Goal: Find specific page/section

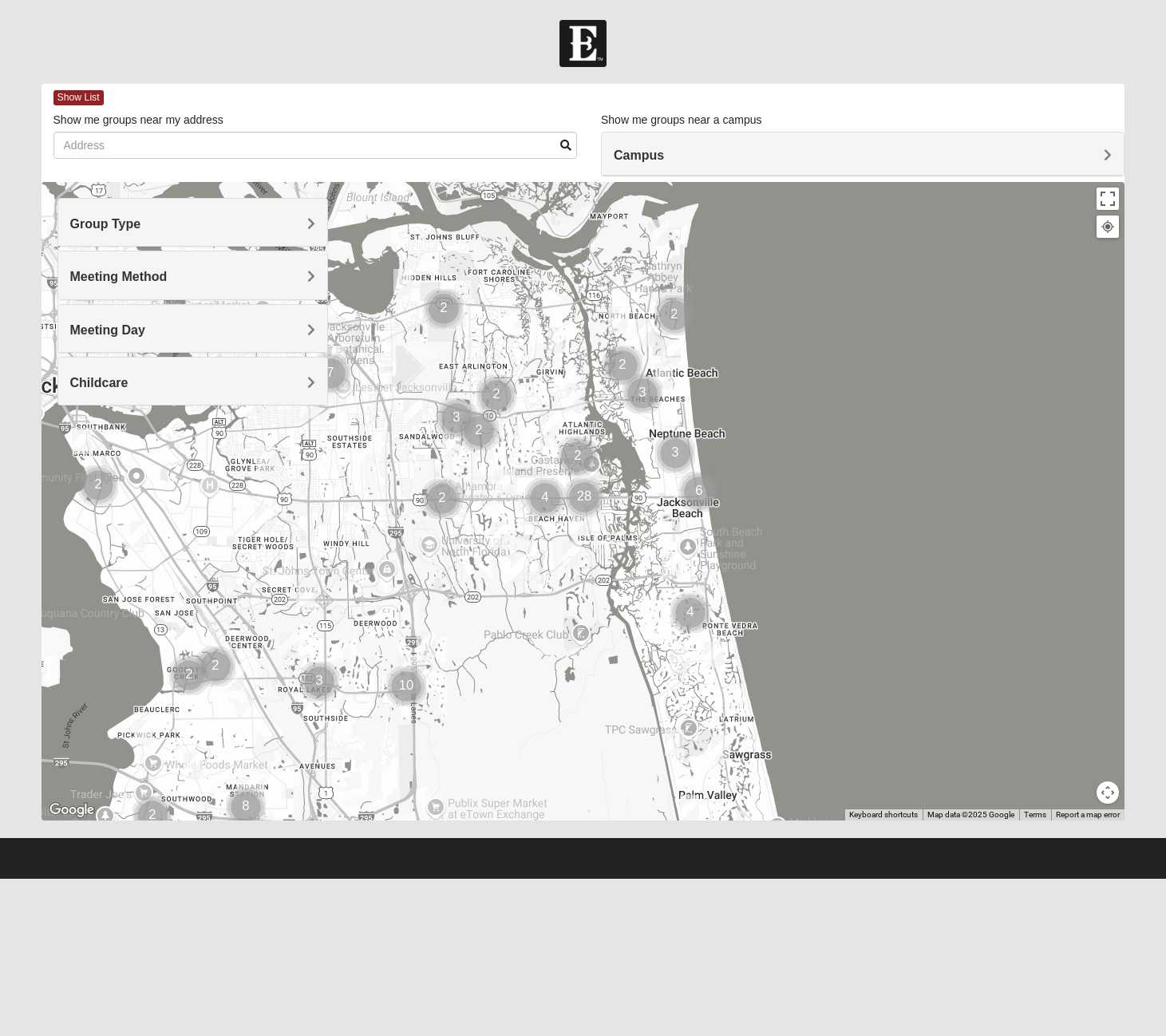
click at [141, 220] on span "Group Type" at bounding box center [105, 224] width 71 height 13
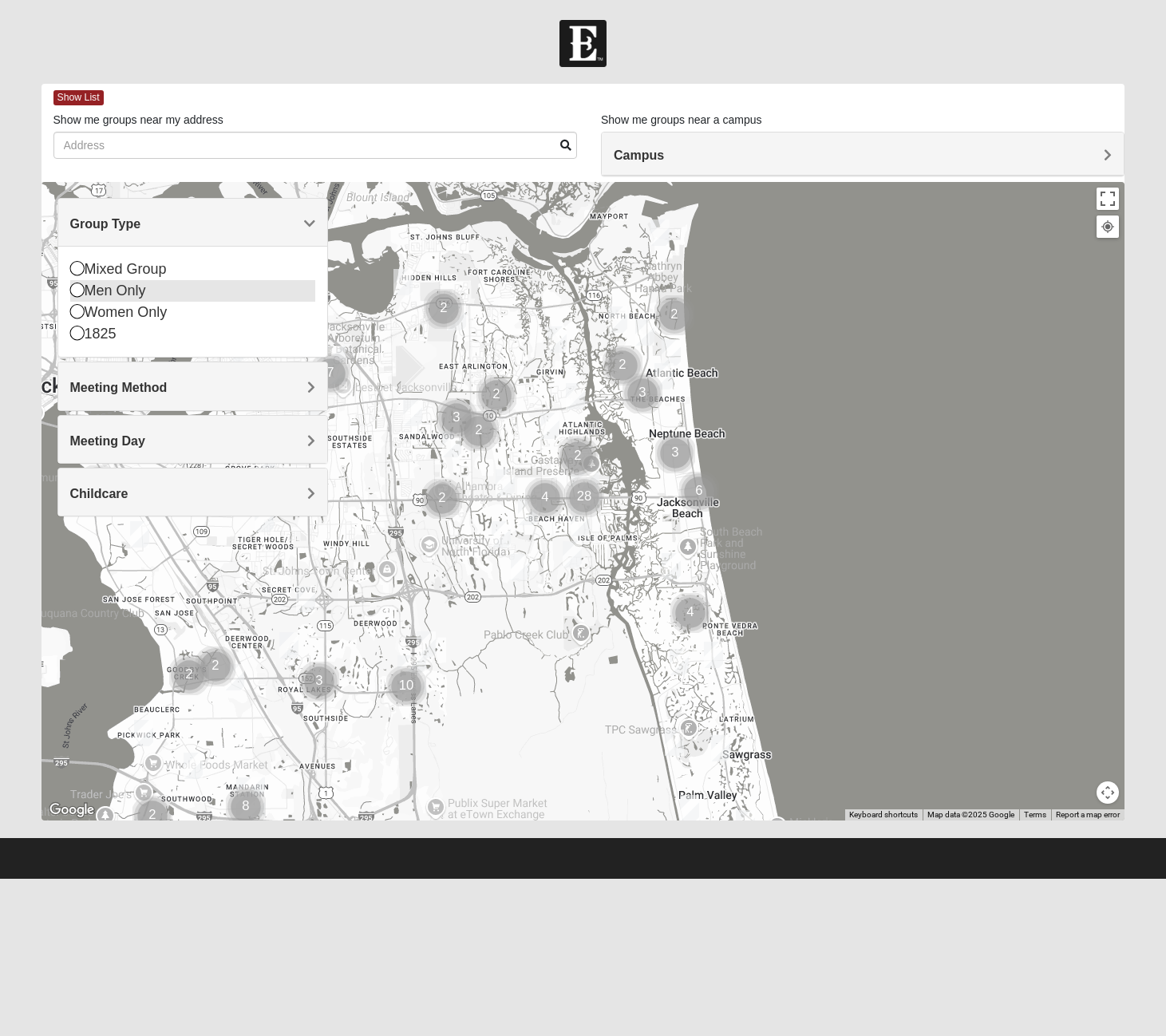
click at [76, 289] on icon at bounding box center [77, 289] width 14 height 14
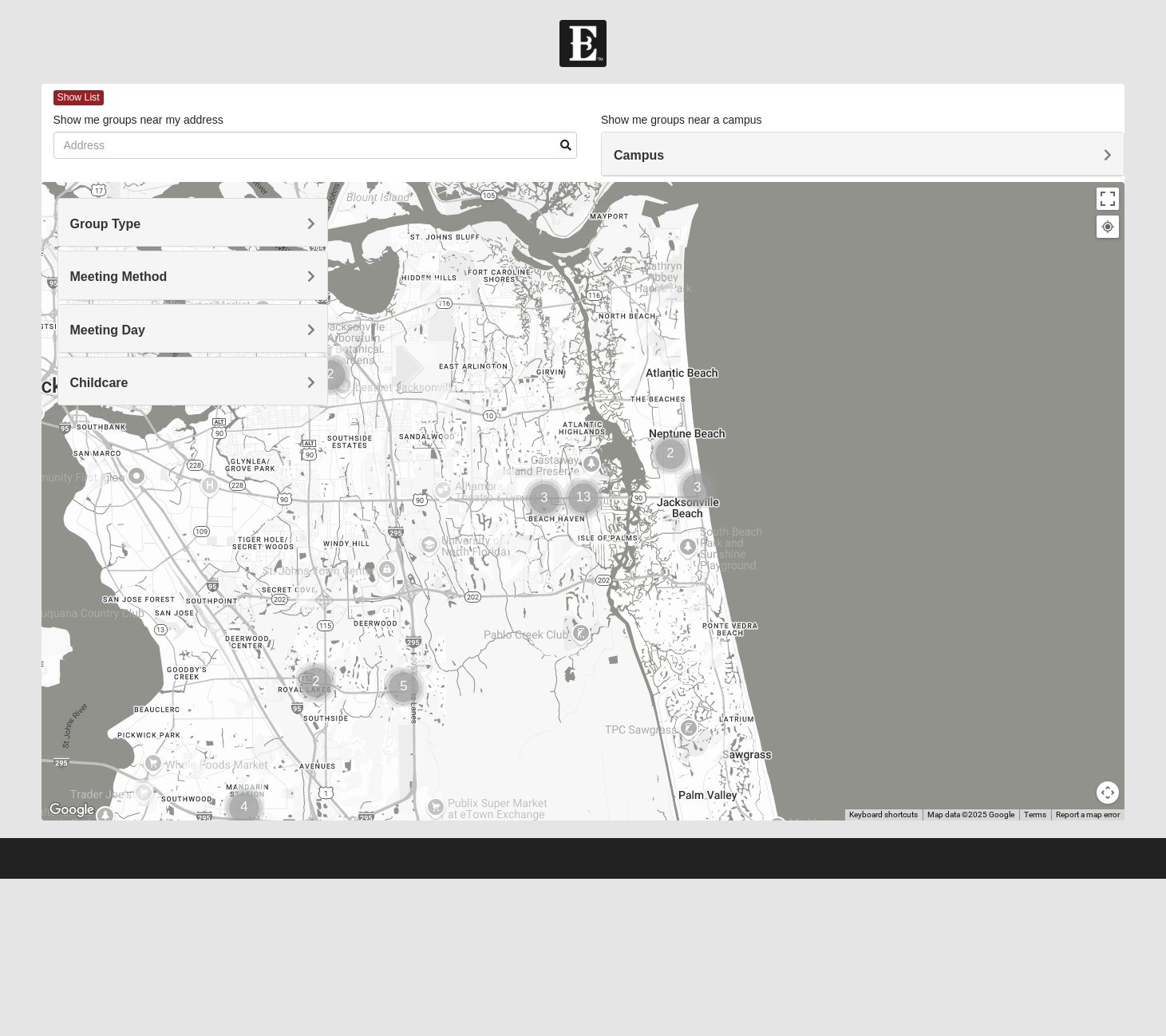
click at [167, 274] on span "Meeting Method" at bounding box center [119, 277] width 97 height 13
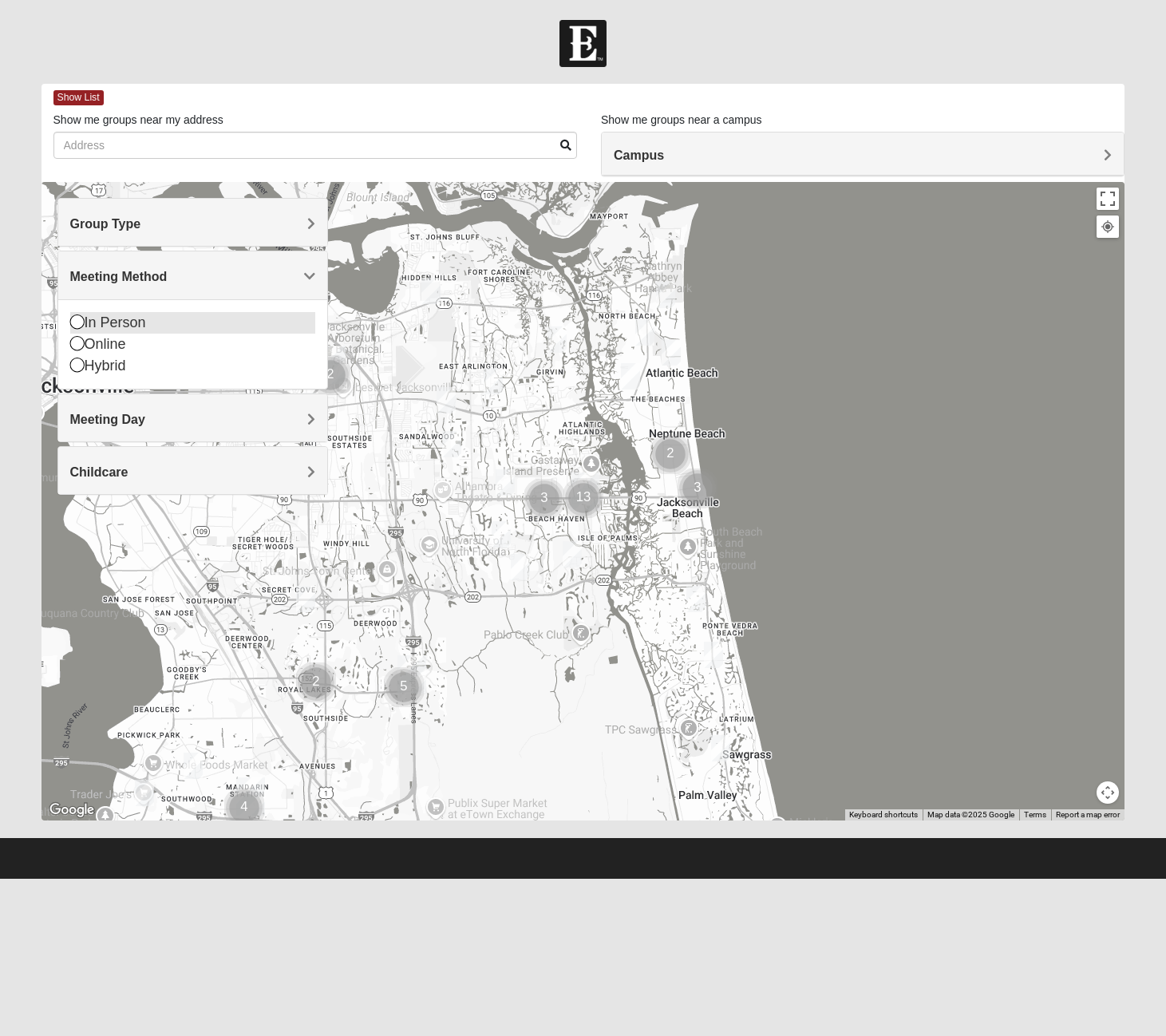
click at [80, 322] on icon at bounding box center [77, 321] width 14 height 14
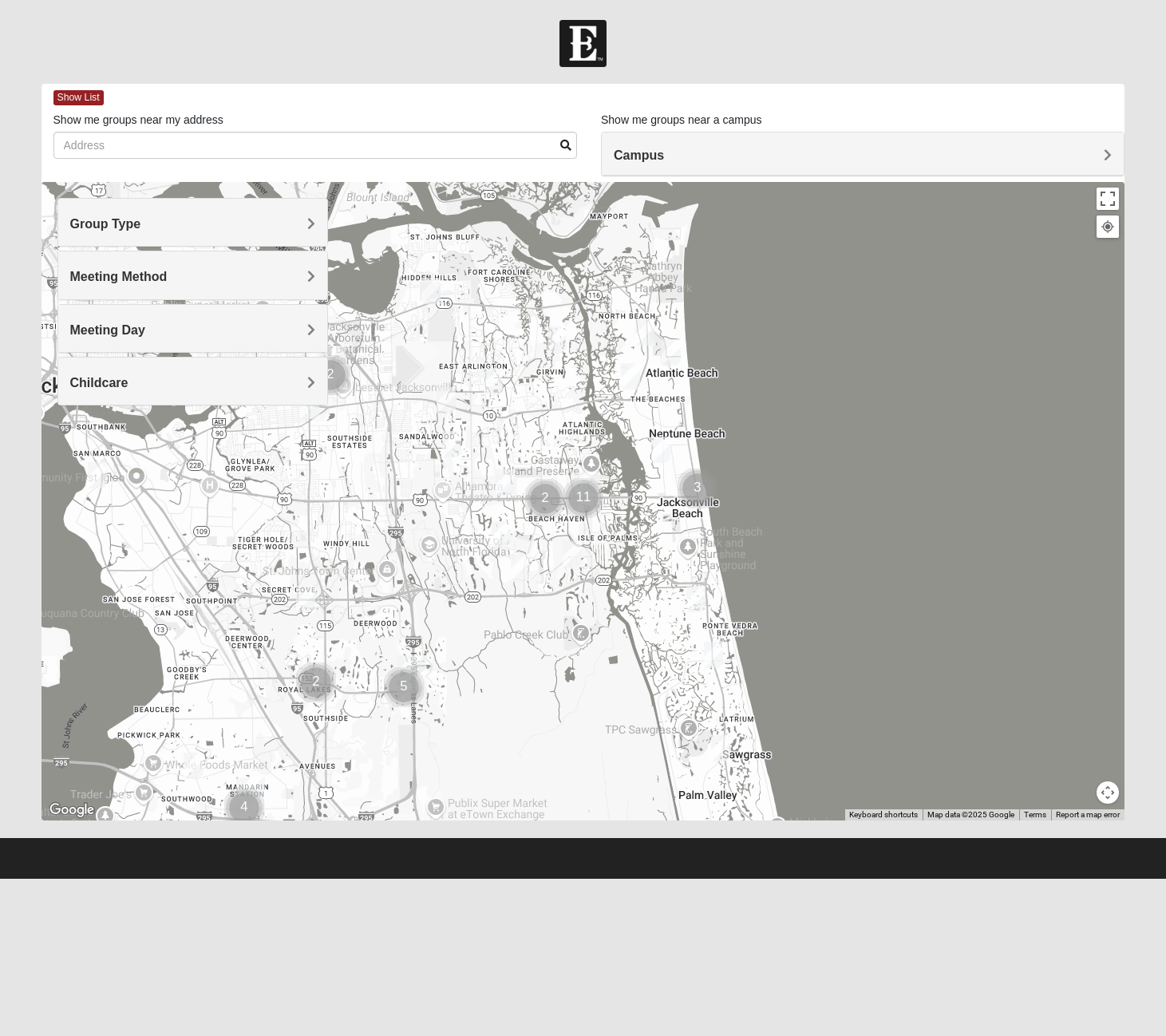
click at [146, 326] on span "Meeting Day" at bounding box center [108, 330] width 75 height 13
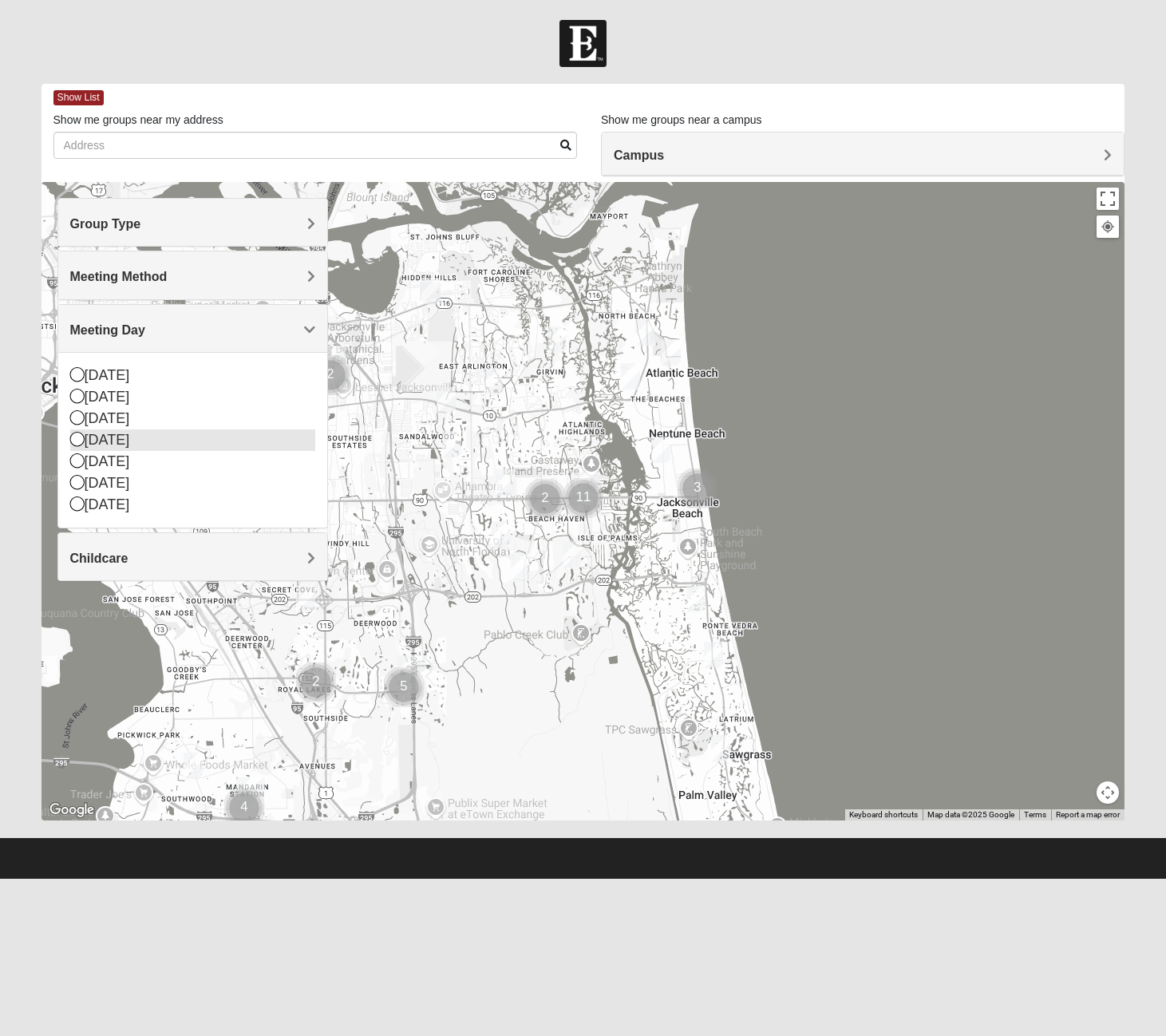
click at [78, 437] on icon at bounding box center [77, 438] width 14 height 14
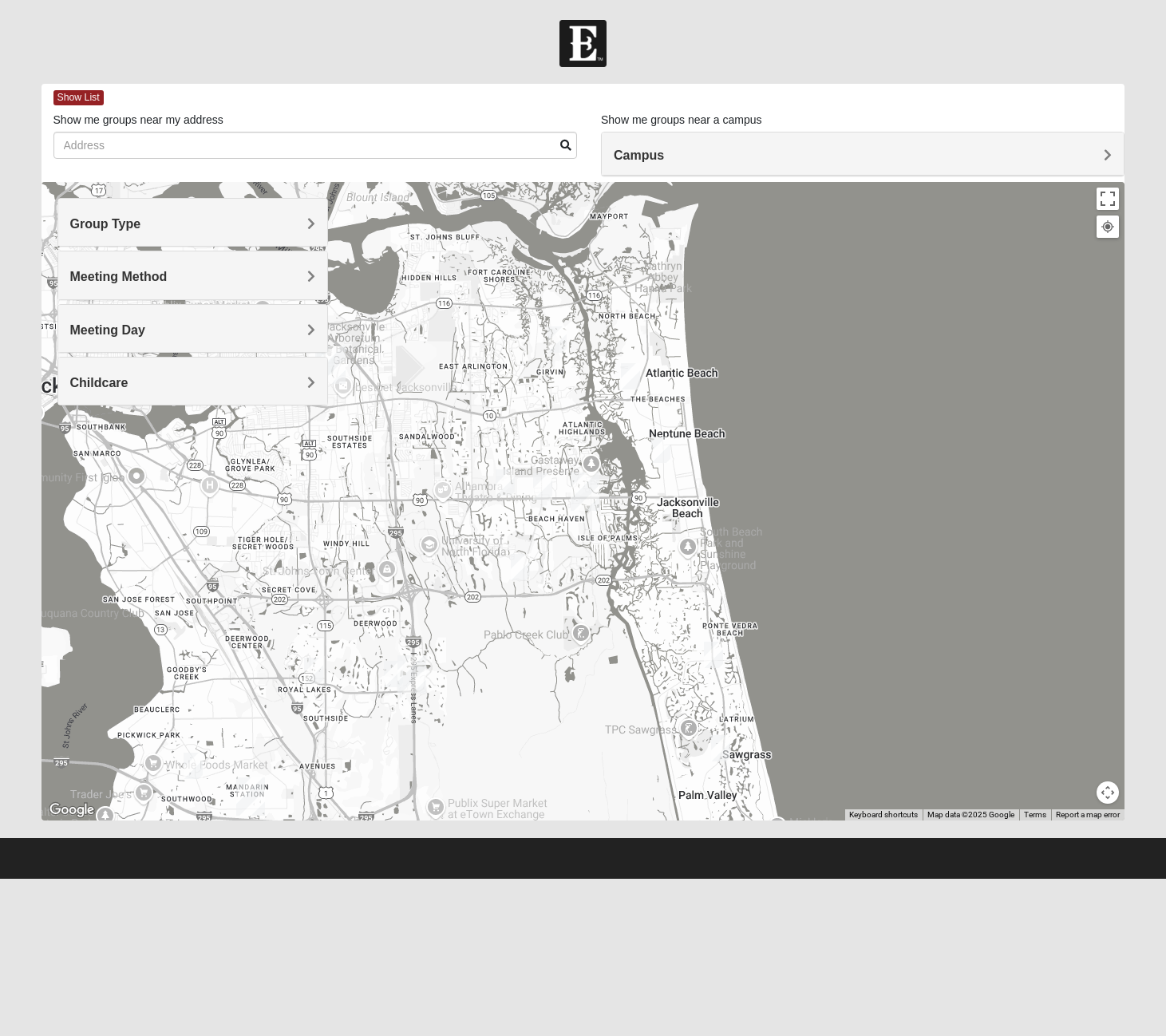
click at [129, 382] on span "Childcare" at bounding box center [100, 383] width 59 height 13
click at [74, 449] on icon at bounding box center [77, 448] width 14 height 14
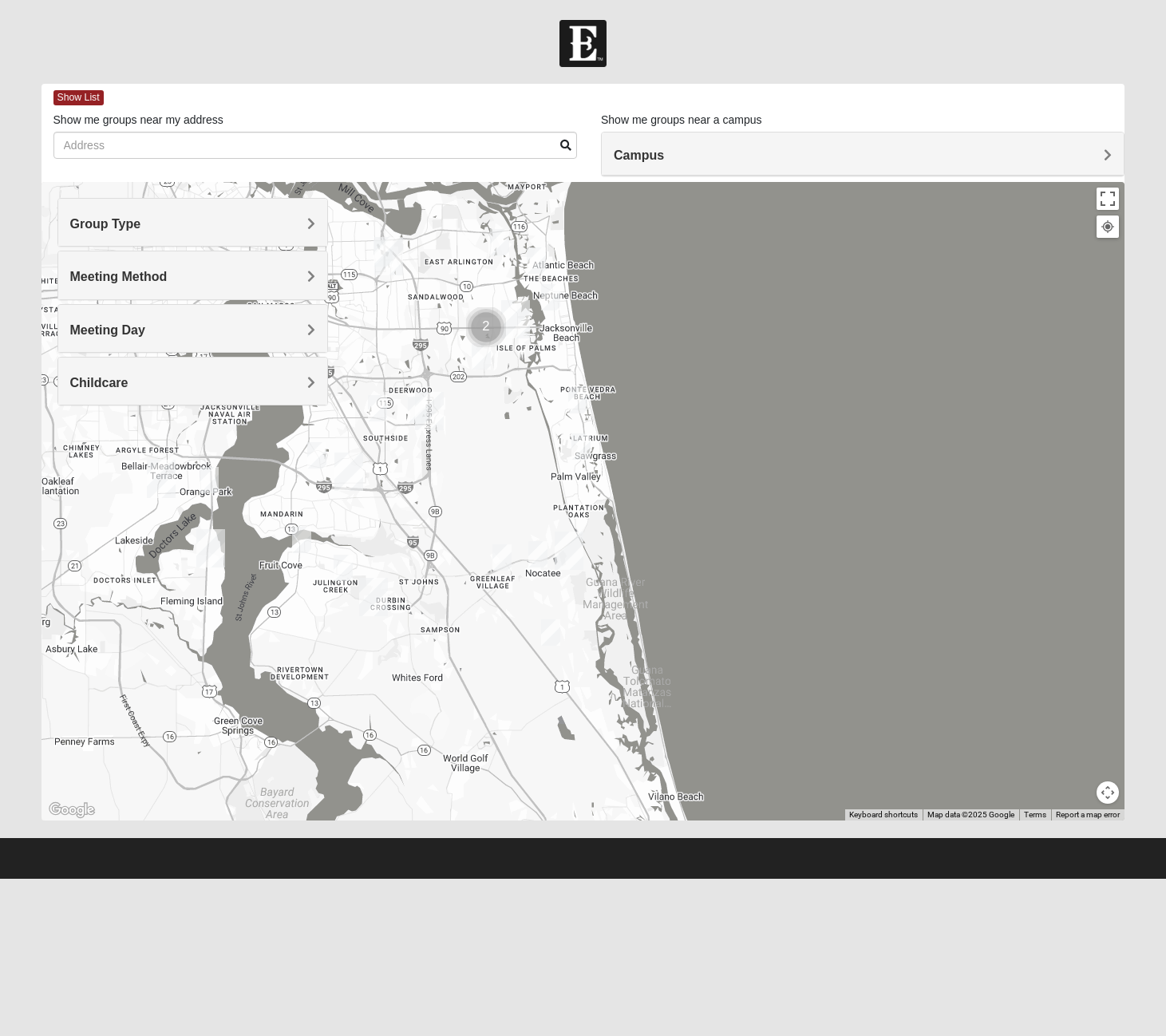
drag, startPoint x: 594, startPoint y: 721, endPoint x: 563, endPoint y: 522, distance: 201.4
click at [512, 445] on div at bounding box center [584, 502] width 1084 height 639
click at [350, 468] on img "Mandarin" at bounding box center [349, 472] width 28 height 38
click at [345, 467] on img "Mandarin" at bounding box center [349, 472] width 28 height 38
